Goal: Entertainment & Leisure: Consume media (video, audio)

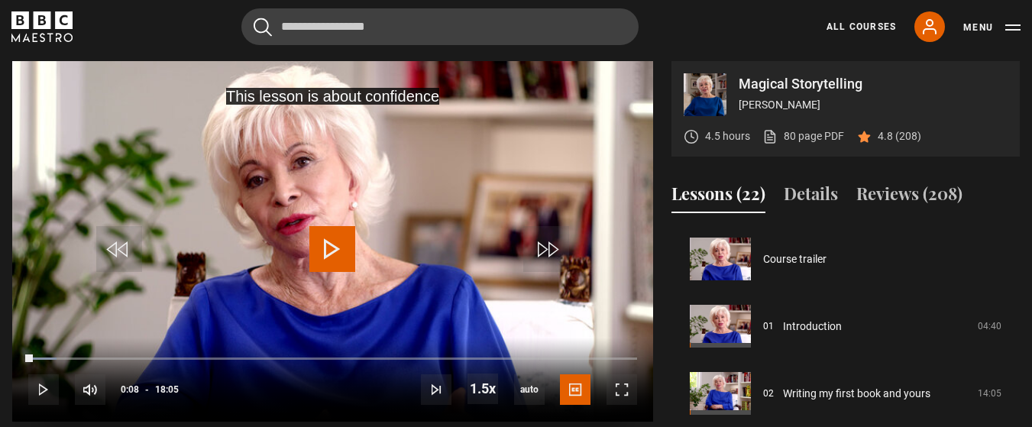
scroll to position [403, 0]
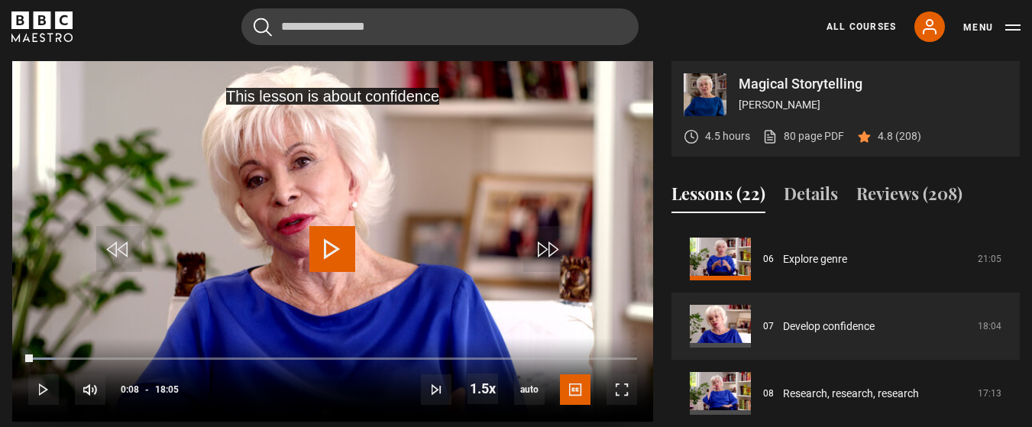
click at [341, 250] on span "Video Player" at bounding box center [332, 249] width 46 height 46
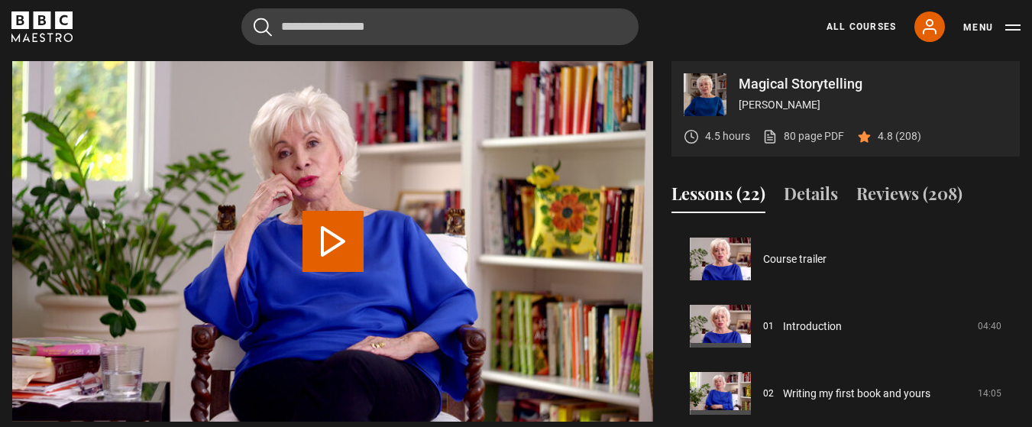
scroll to position [471, 0]
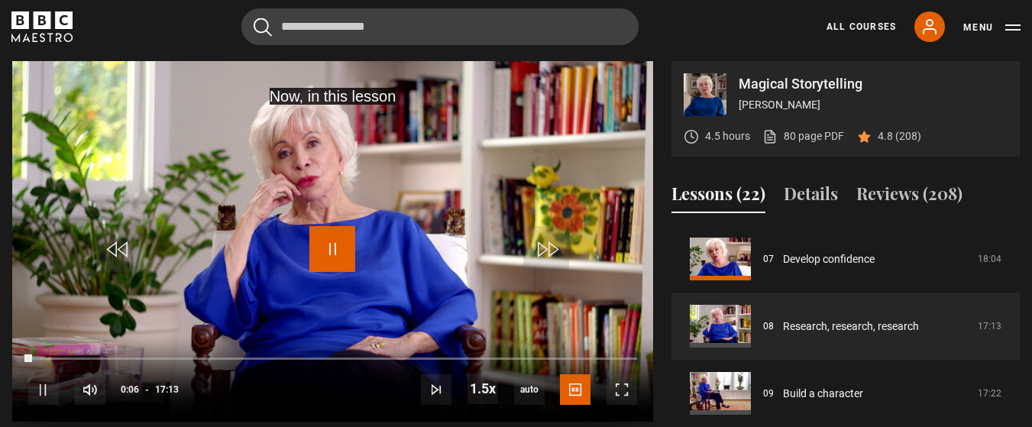
click at [344, 267] on span "Video Player" at bounding box center [332, 249] width 46 height 46
